Goal: Book appointment/travel/reservation

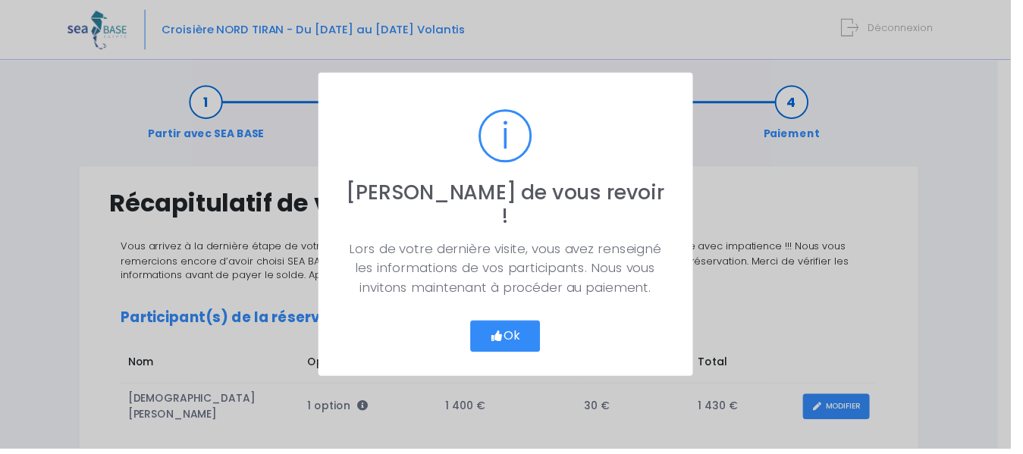
click at [530, 333] on button "Ok" at bounding box center [511, 341] width 71 height 32
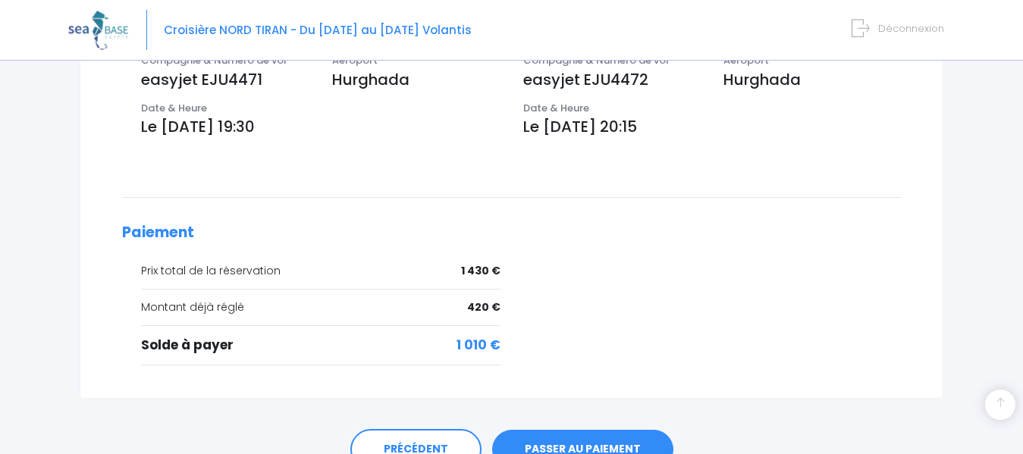
scroll to position [613, 0]
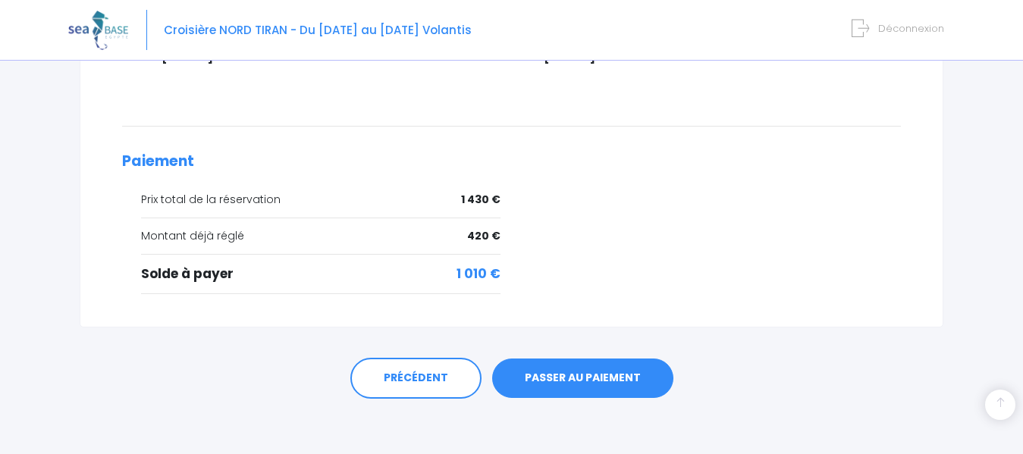
click at [578, 372] on link "PASSER AU PAIEMENT" at bounding box center [582, 378] width 181 height 39
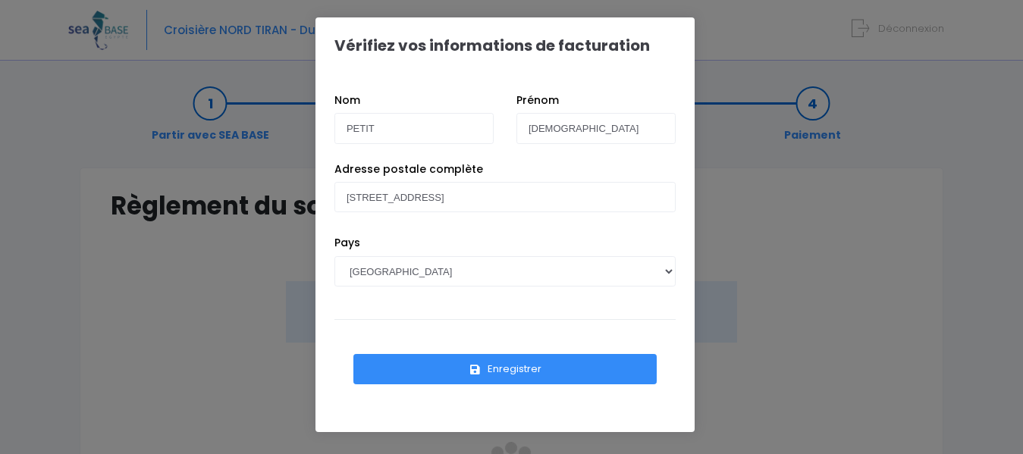
click at [526, 368] on button "Enregistrer" at bounding box center [505, 369] width 303 height 30
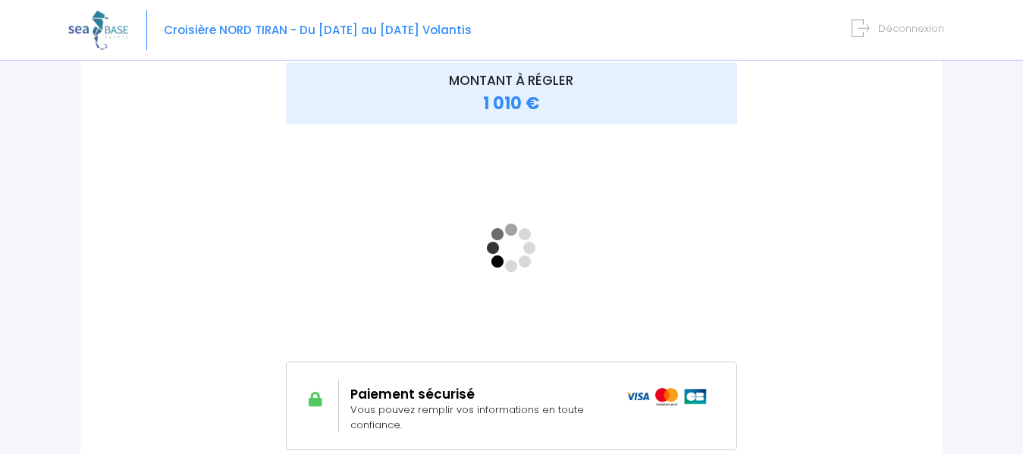
scroll to position [219, 0]
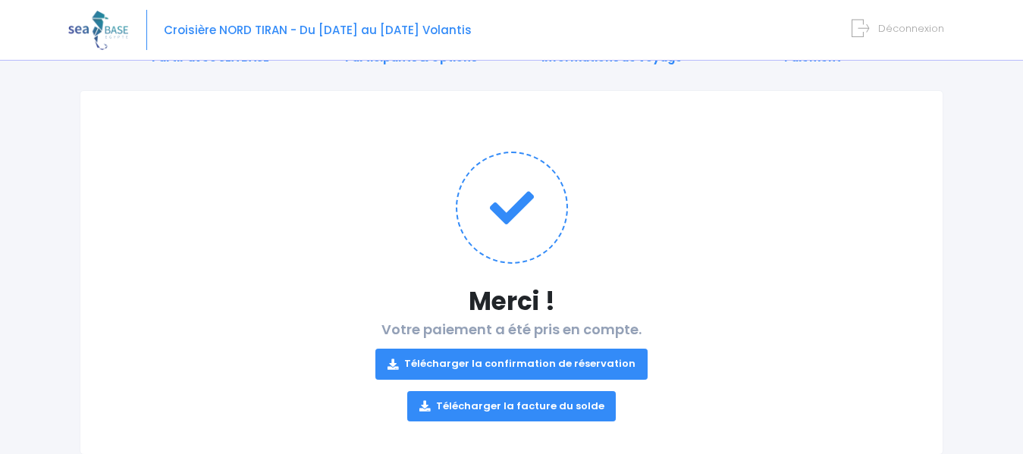
scroll to position [116, 0]
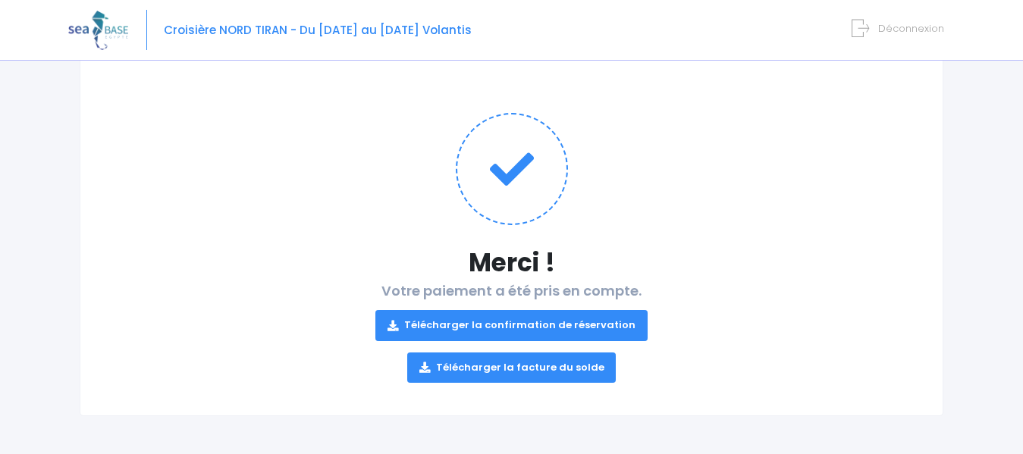
click at [537, 371] on link "Télécharger la facture du solde" at bounding box center [511, 368] width 209 height 30
